Goal: Task Accomplishment & Management: Complete application form

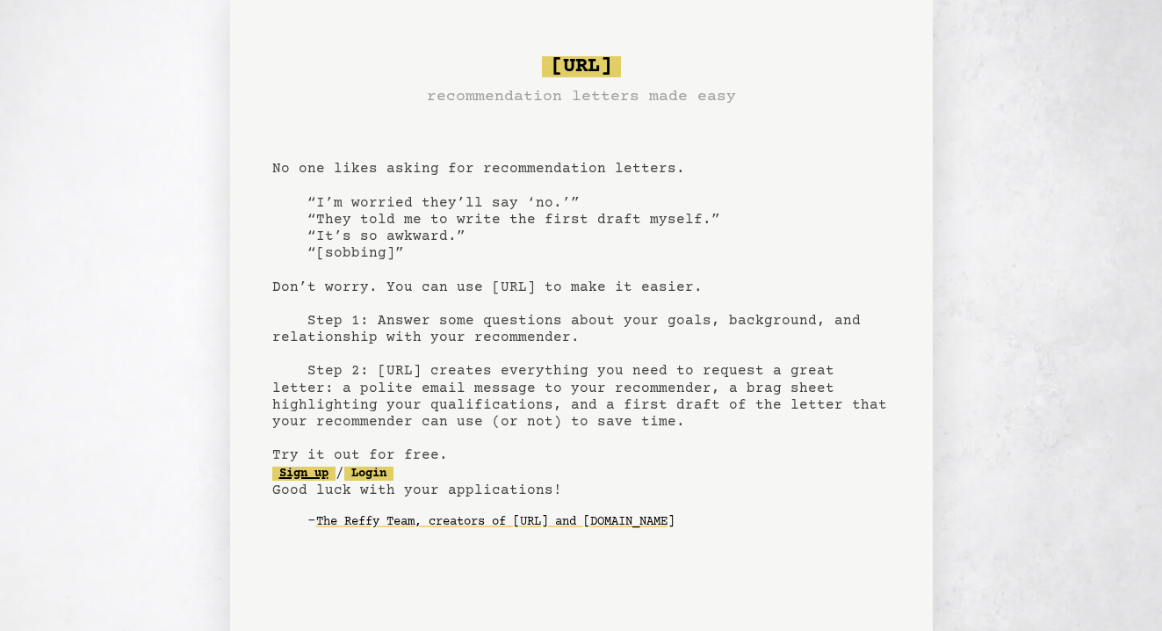
click at [302, 470] on link "Sign up" at bounding box center [303, 473] width 63 height 14
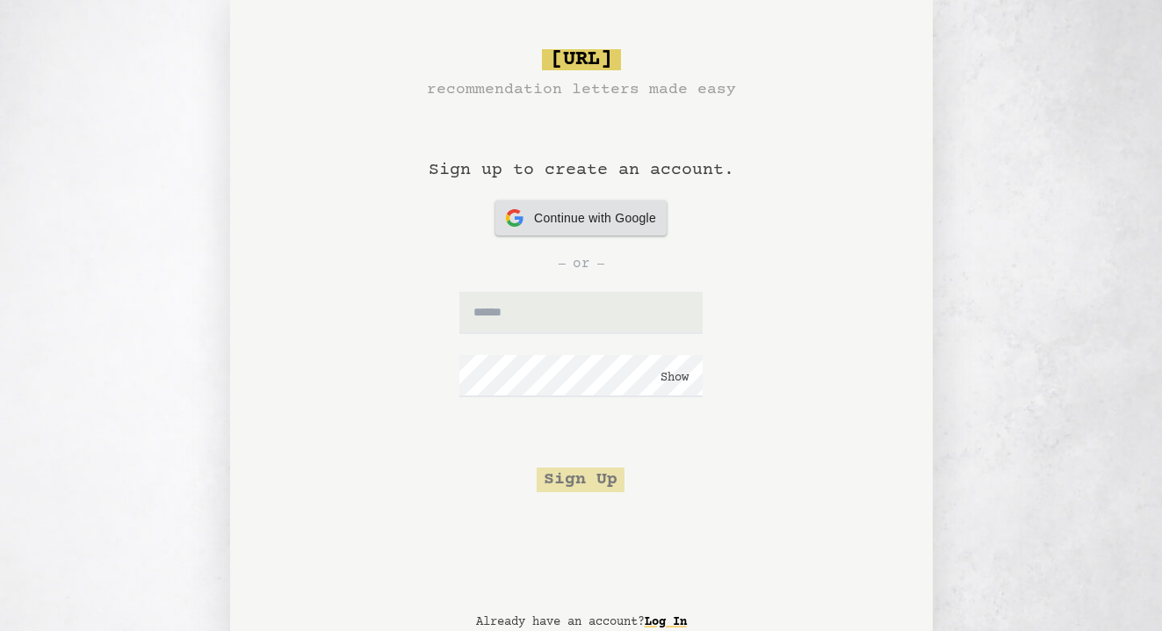
click at [587, 217] on span "Continue with Google" at bounding box center [595, 218] width 122 height 18
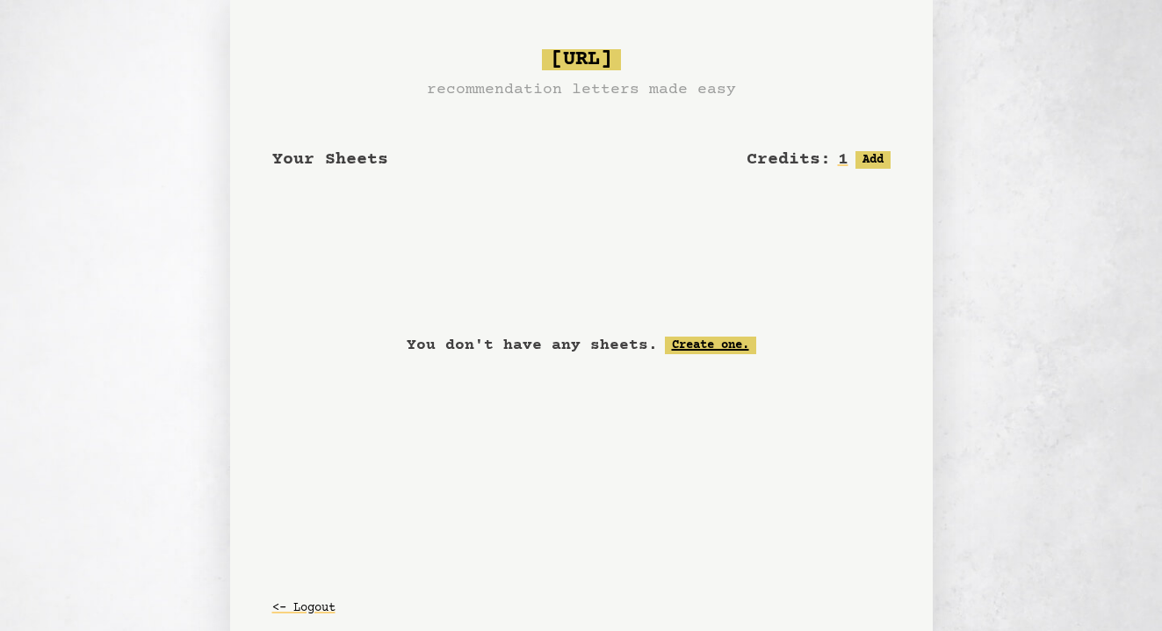
click at [726, 344] on link "Create one." at bounding box center [710, 345] width 91 height 18
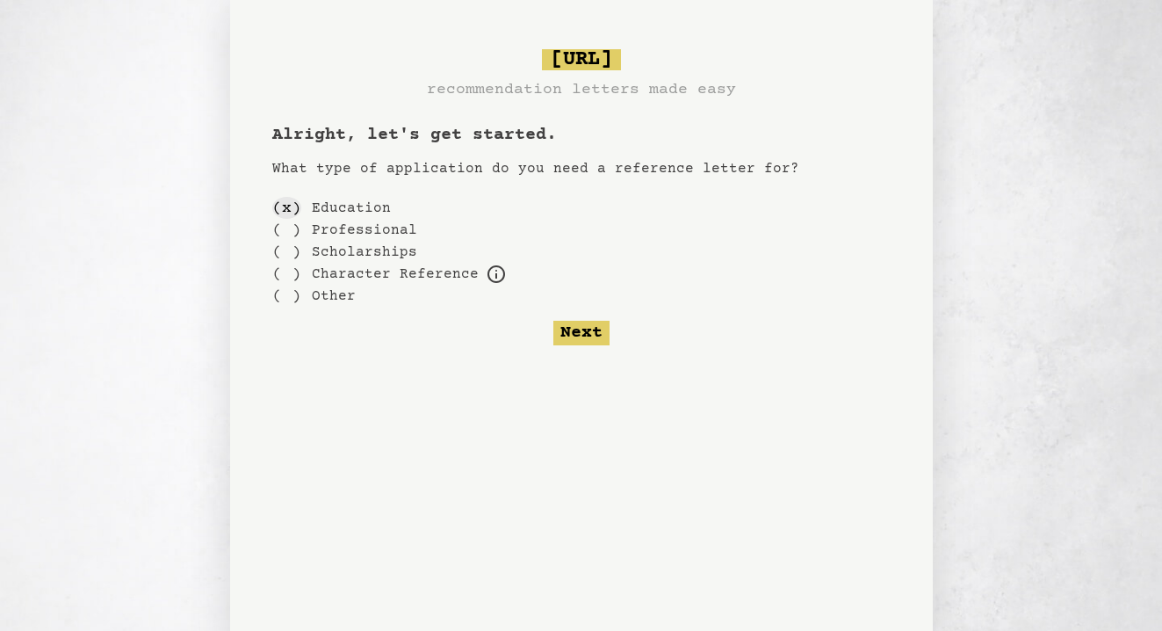
click at [287, 213] on div "( x )" at bounding box center [286, 208] width 29 height 22
click at [286, 251] on div "( )" at bounding box center [286, 252] width 29 height 22
click at [286, 208] on div "( )" at bounding box center [286, 208] width 29 height 22
click at [584, 327] on button "Next" at bounding box center [581, 333] width 56 height 25
